Goal: Navigation & Orientation: Find specific page/section

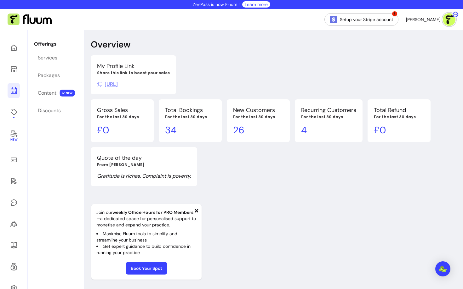
click at [13, 90] on icon at bounding box center [14, 91] width 8 height 8
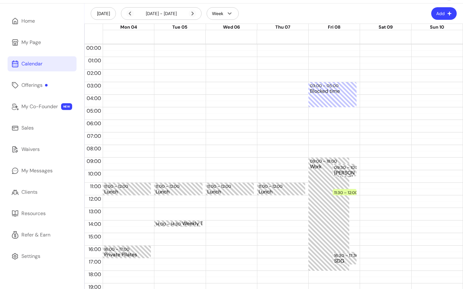
scroll to position [8, 0]
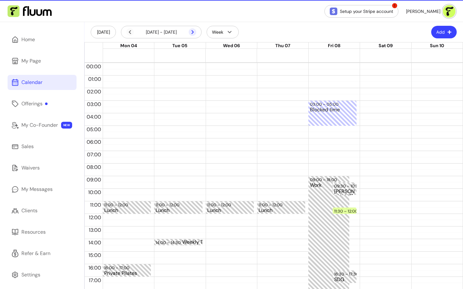
click at [193, 30] on icon at bounding box center [193, 32] width 8 height 8
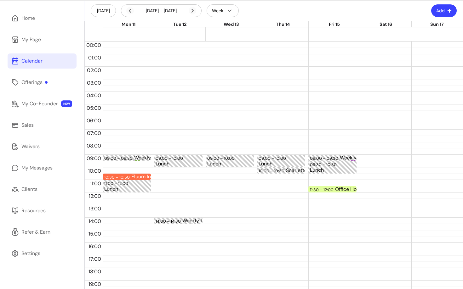
scroll to position [30, 0]
click at [28, 186] on div "Clients" at bounding box center [29, 189] width 16 height 8
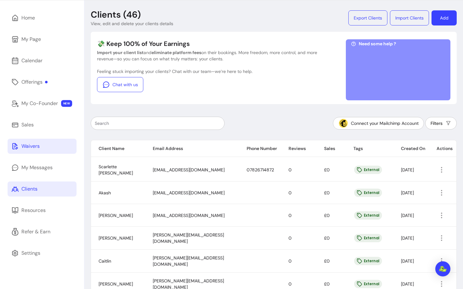
click at [36, 143] on div "Waivers" at bounding box center [30, 147] width 18 height 8
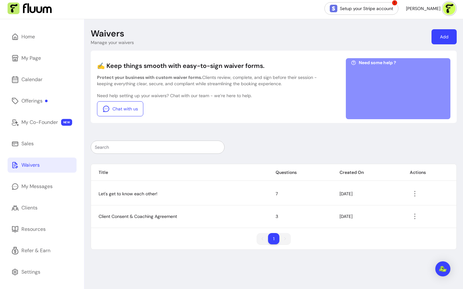
scroll to position [4, 0]
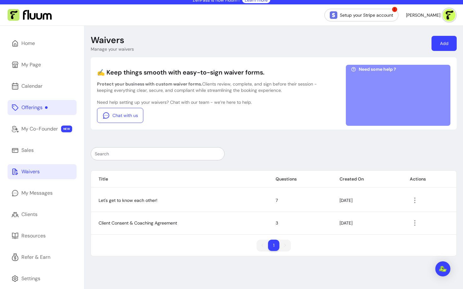
click at [46, 106] on div at bounding box center [46, 107] width 3 height 3
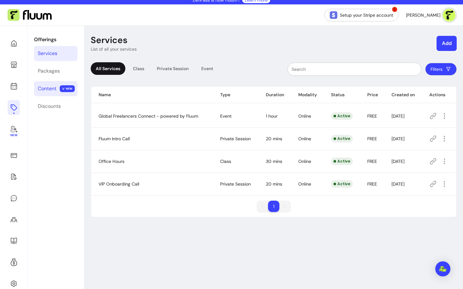
click at [55, 90] on div "Content" at bounding box center [47, 89] width 19 height 8
